Goal: Transaction & Acquisition: Subscribe to service/newsletter

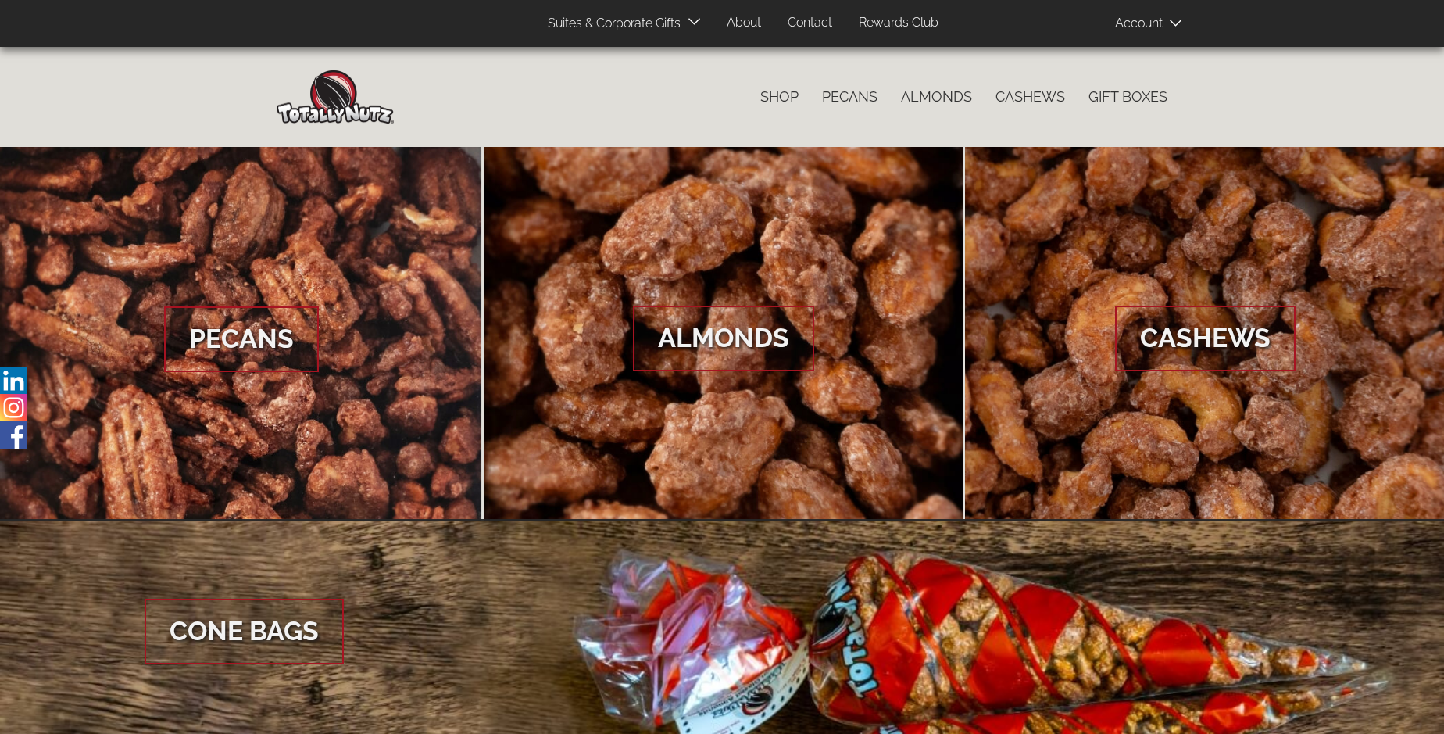
scroll to position [2336, 0]
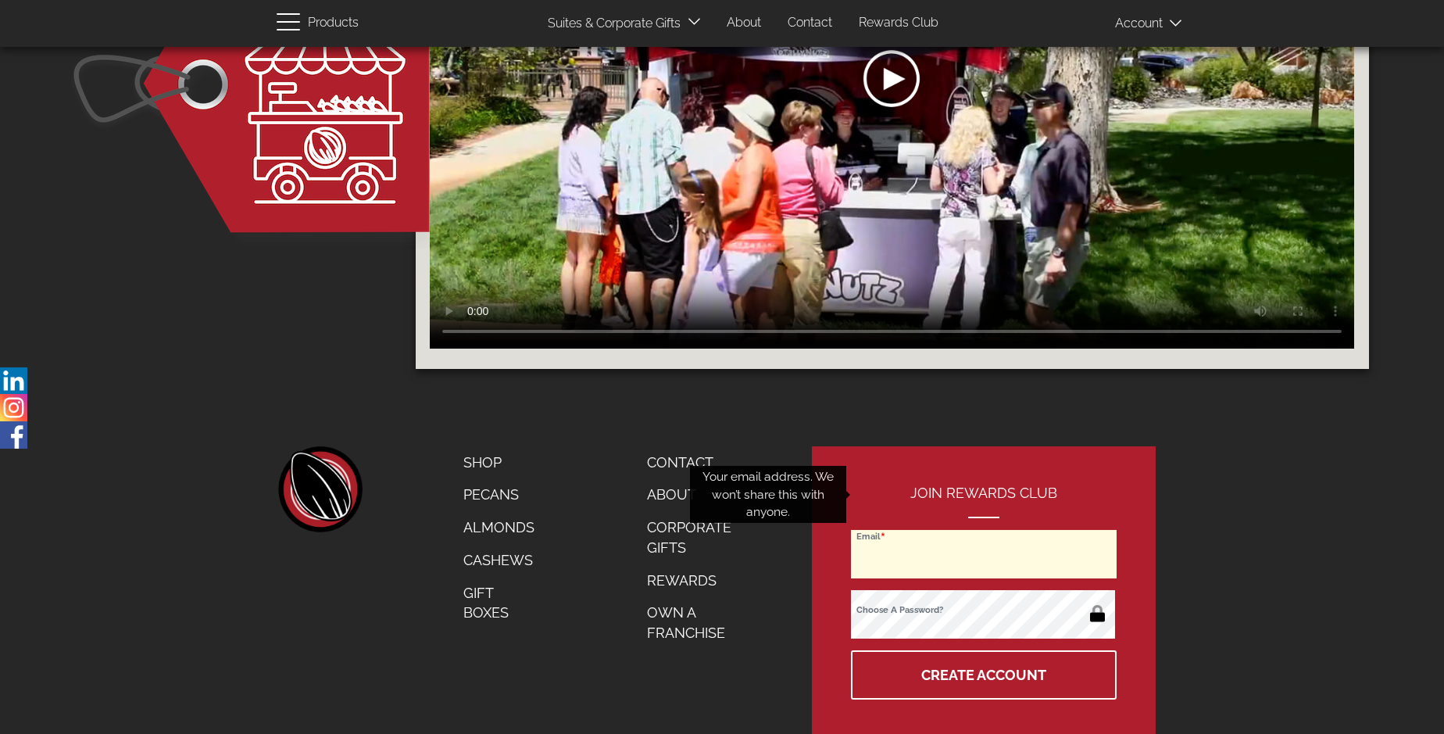
click at [985, 530] on input "Email" at bounding box center [984, 554] width 266 height 48
type input "[PERSON_NAME][EMAIL_ADDRESS][PERSON_NAME][DOMAIN_NAME]"
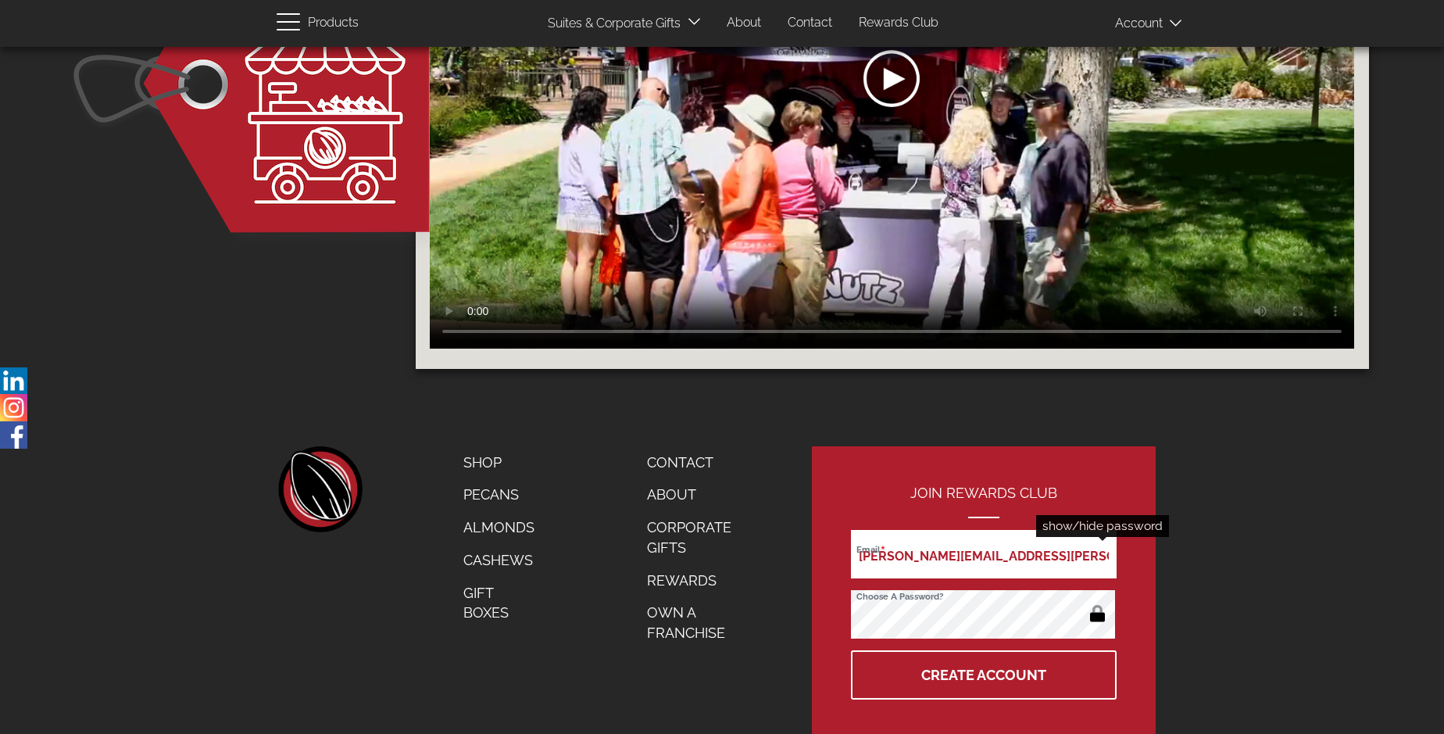
click at [1097, 603] on button "button" at bounding box center [1098, 615] width 30 height 25
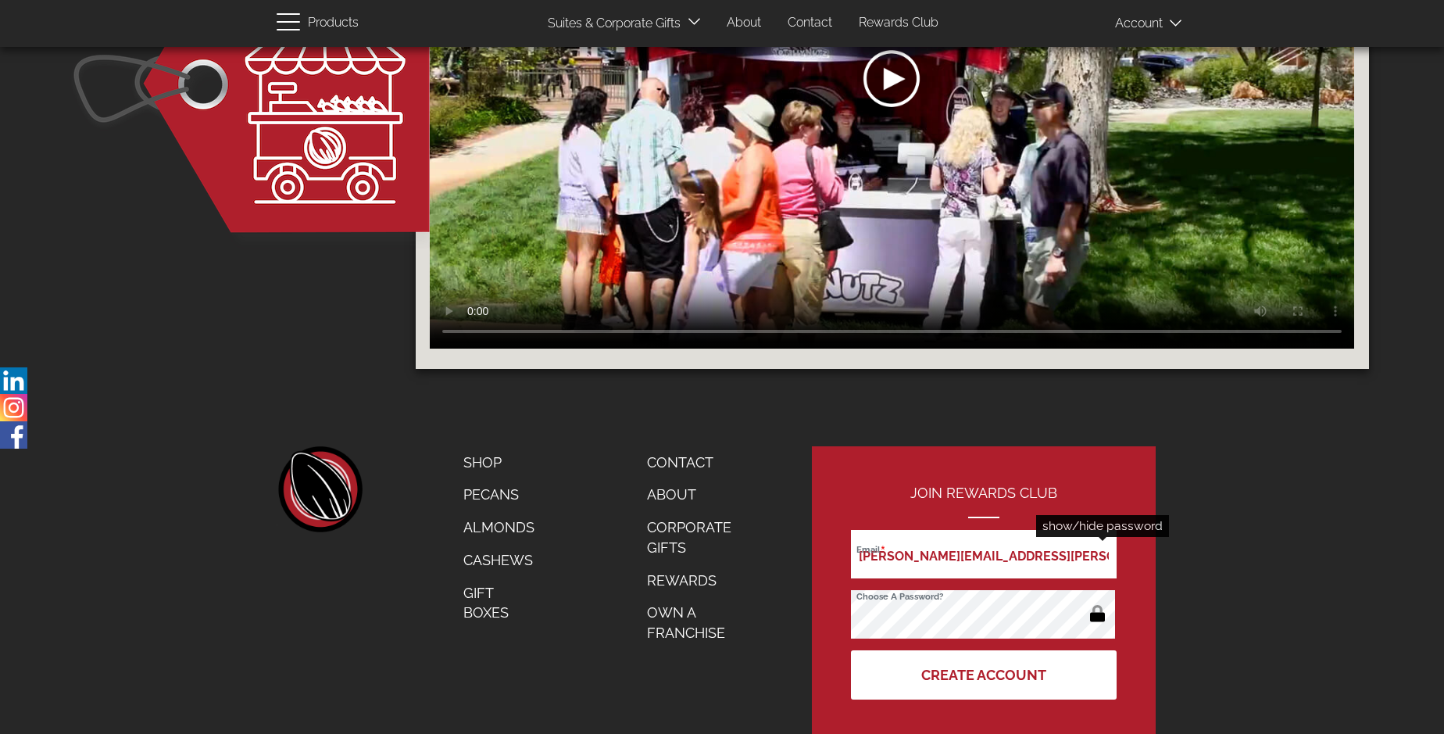
click at [985, 650] on button "Create Account" at bounding box center [984, 674] width 266 height 49
